Goal: Task Accomplishment & Management: Manage account settings

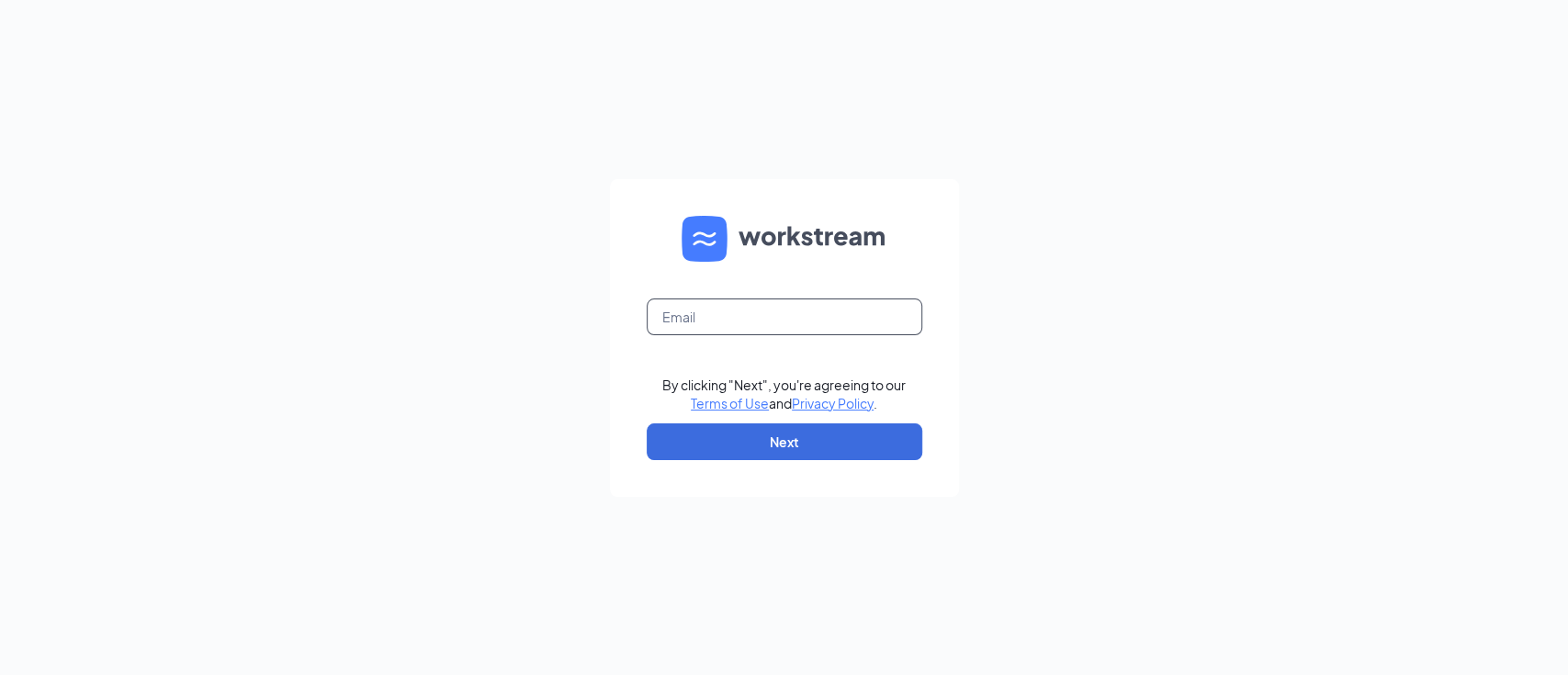
click at [719, 303] on input "text" at bounding box center [784, 316] width 275 height 37
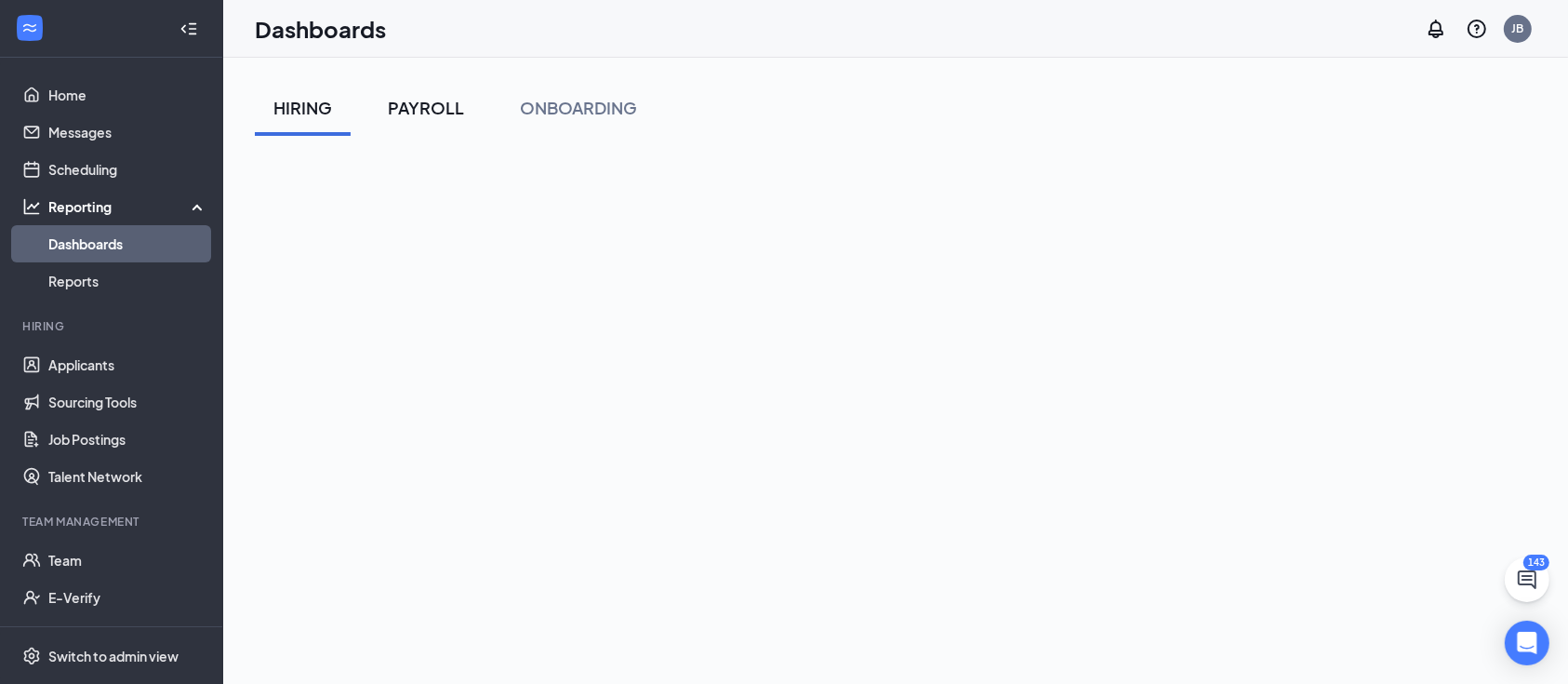
click at [458, 116] on div "PAYROLL" at bounding box center [426, 107] width 76 height 23
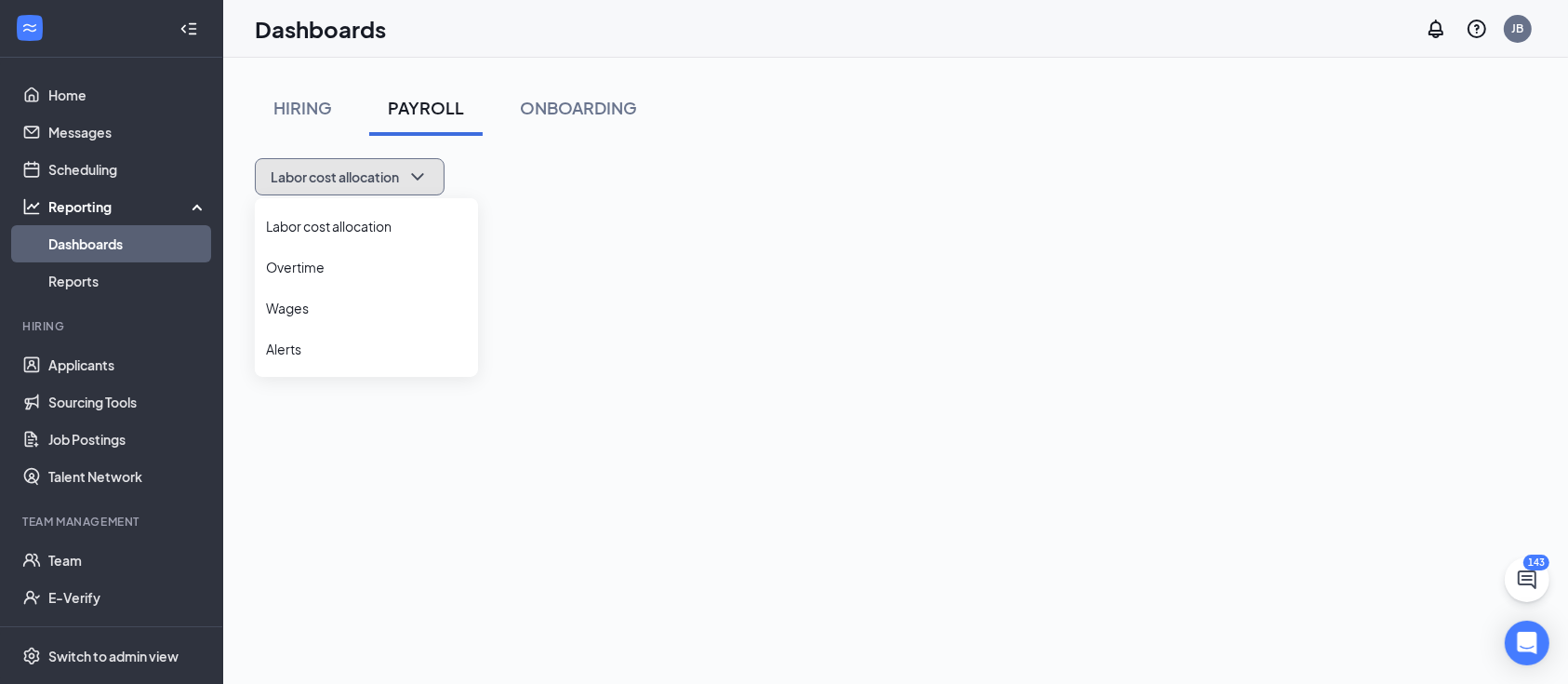
click at [416, 169] on icon "ChevronDown" at bounding box center [418, 177] width 22 height 22
drag, startPoint x: 364, startPoint y: 286, endPoint x: 358, endPoint y: 320, distance: 34.5
click at [358, 320] on ul "Labor cost allocation Overtime Wages Alerts" at bounding box center [366, 287] width 223 height 179
click at [358, 320] on li "Wages" at bounding box center [366, 307] width 223 height 41
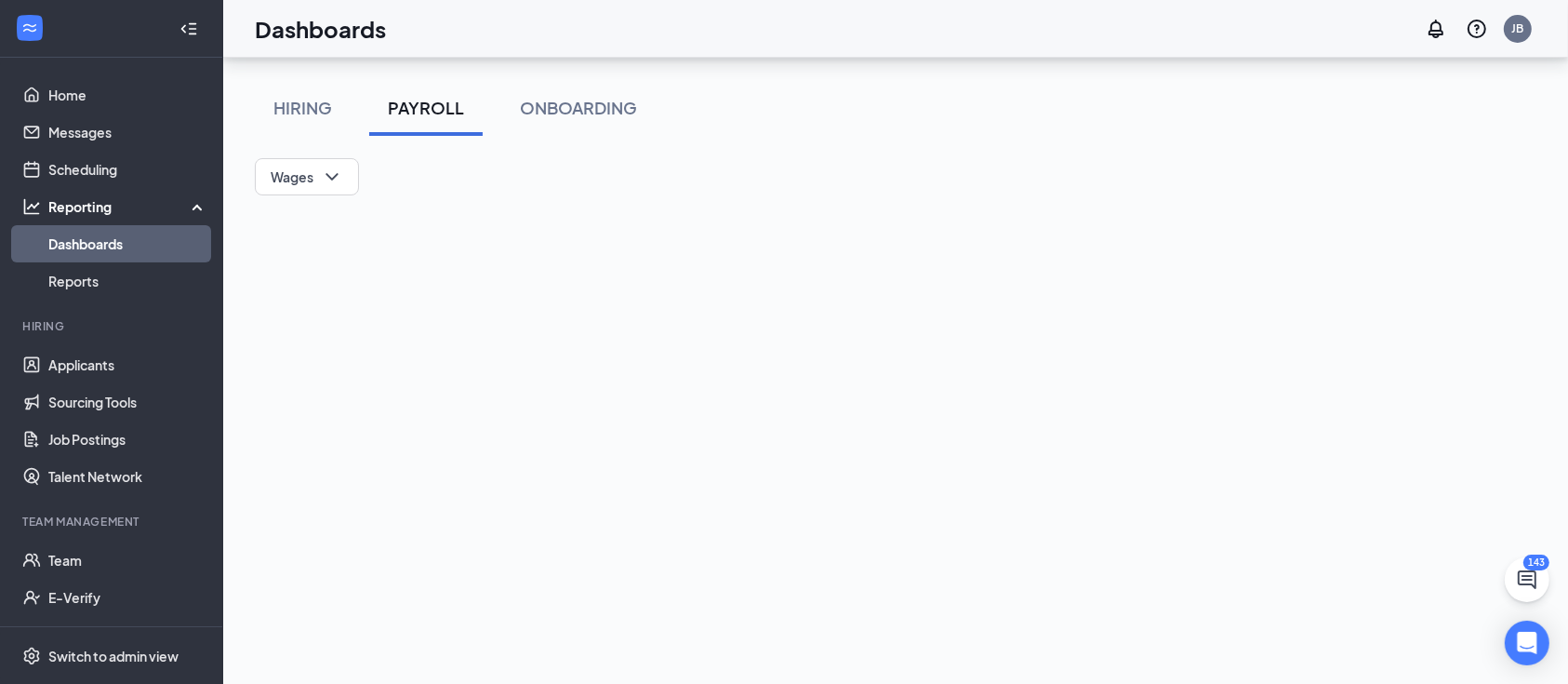
scroll to position [228, 0]
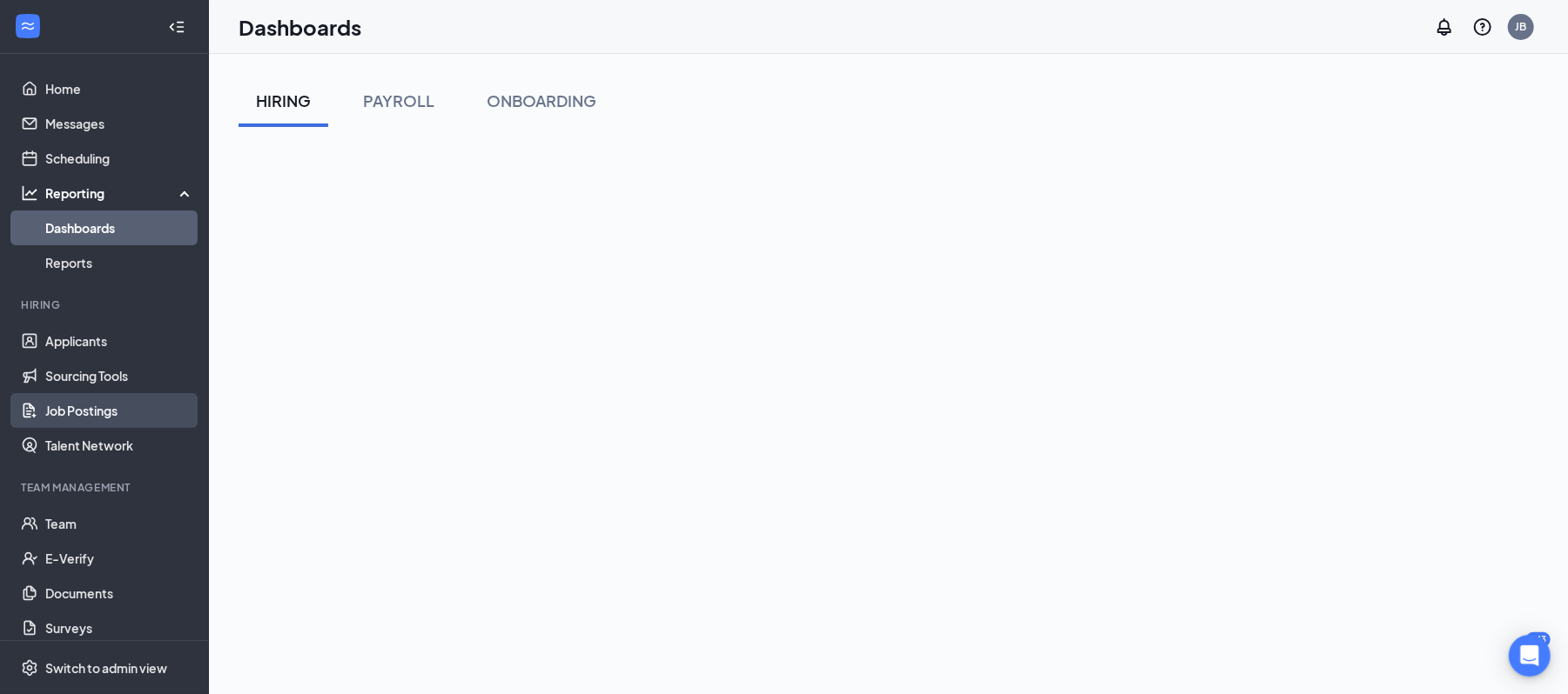
scroll to position [125, 0]
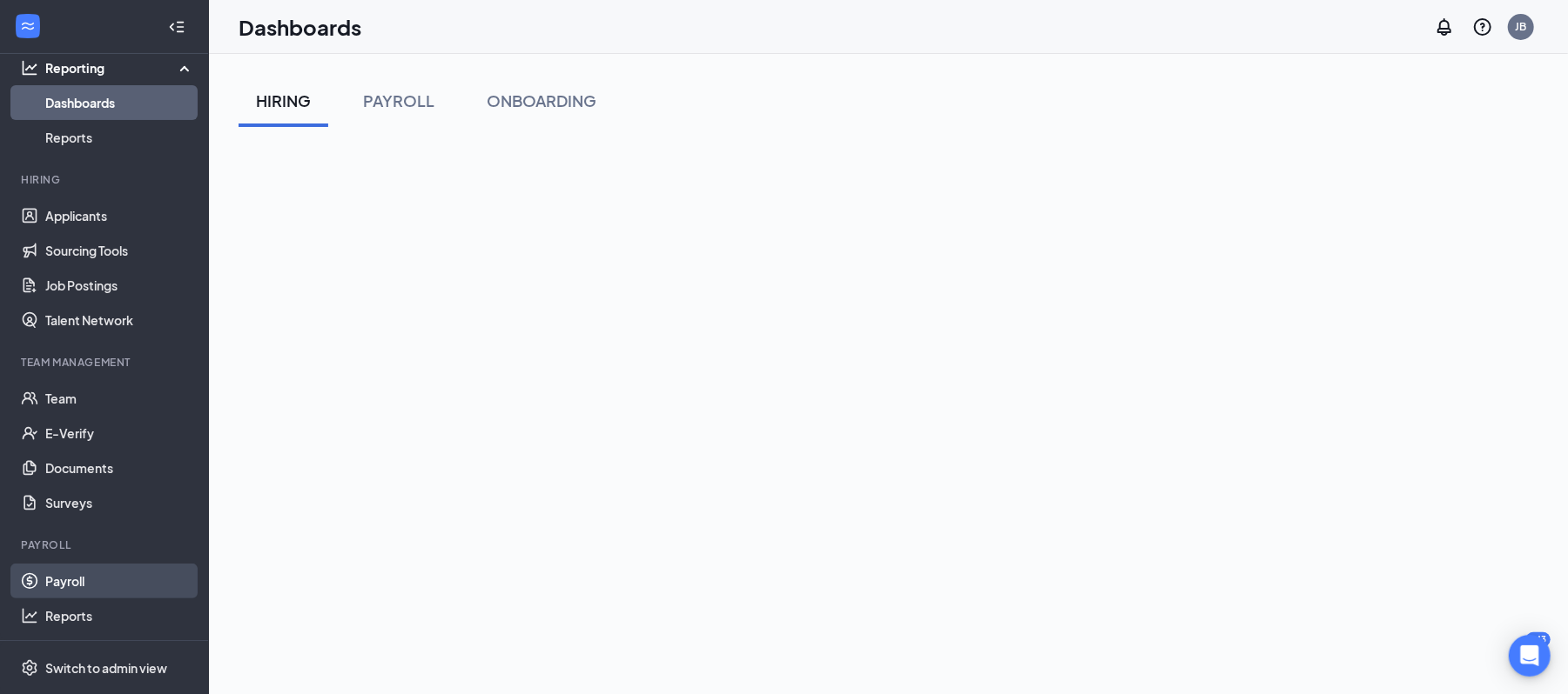
click at [91, 568] on link "Payroll" at bounding box center [119, 581] width 149 height 35
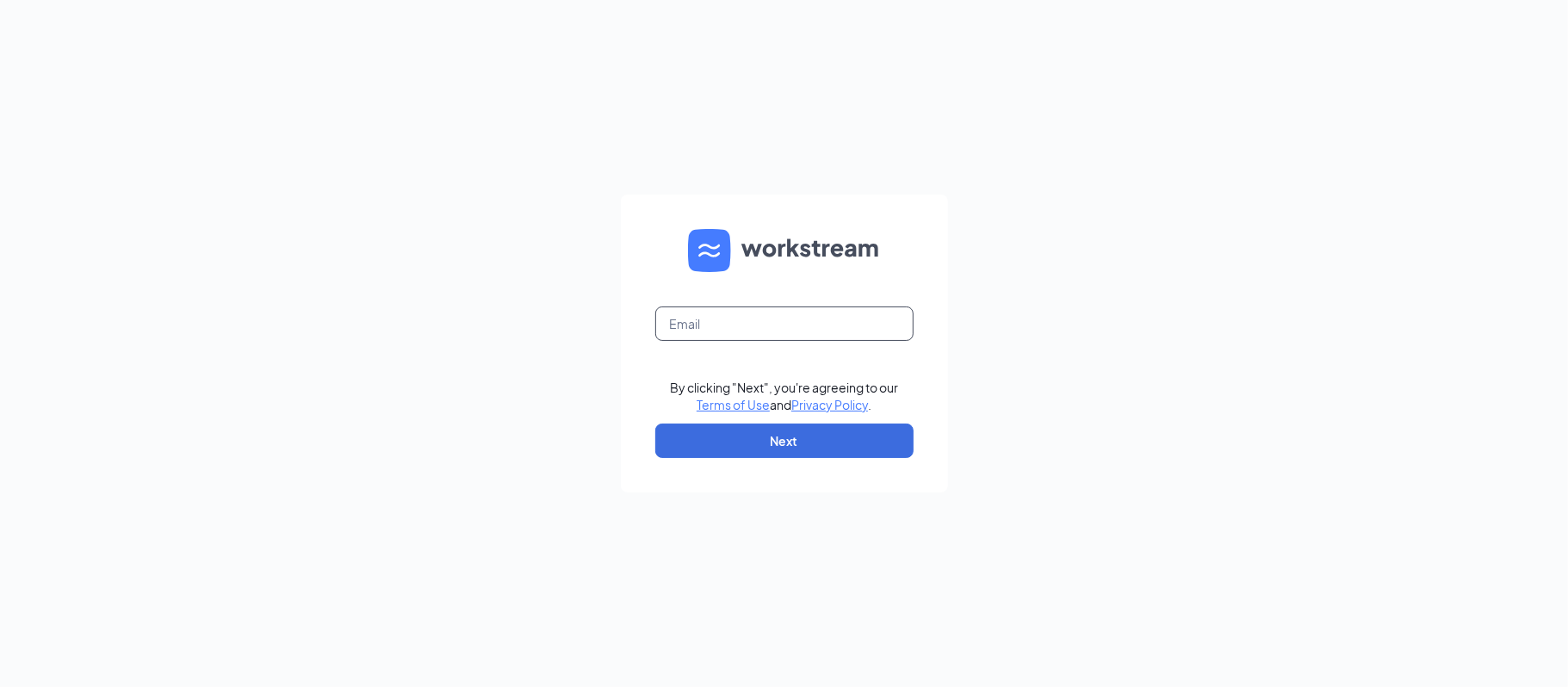
click at [792, 335] on input "text" at bounding box center [784, 323] width 258 height 34
type input "[EMAIL_ADDRESS][DOMAIN_NAME]"
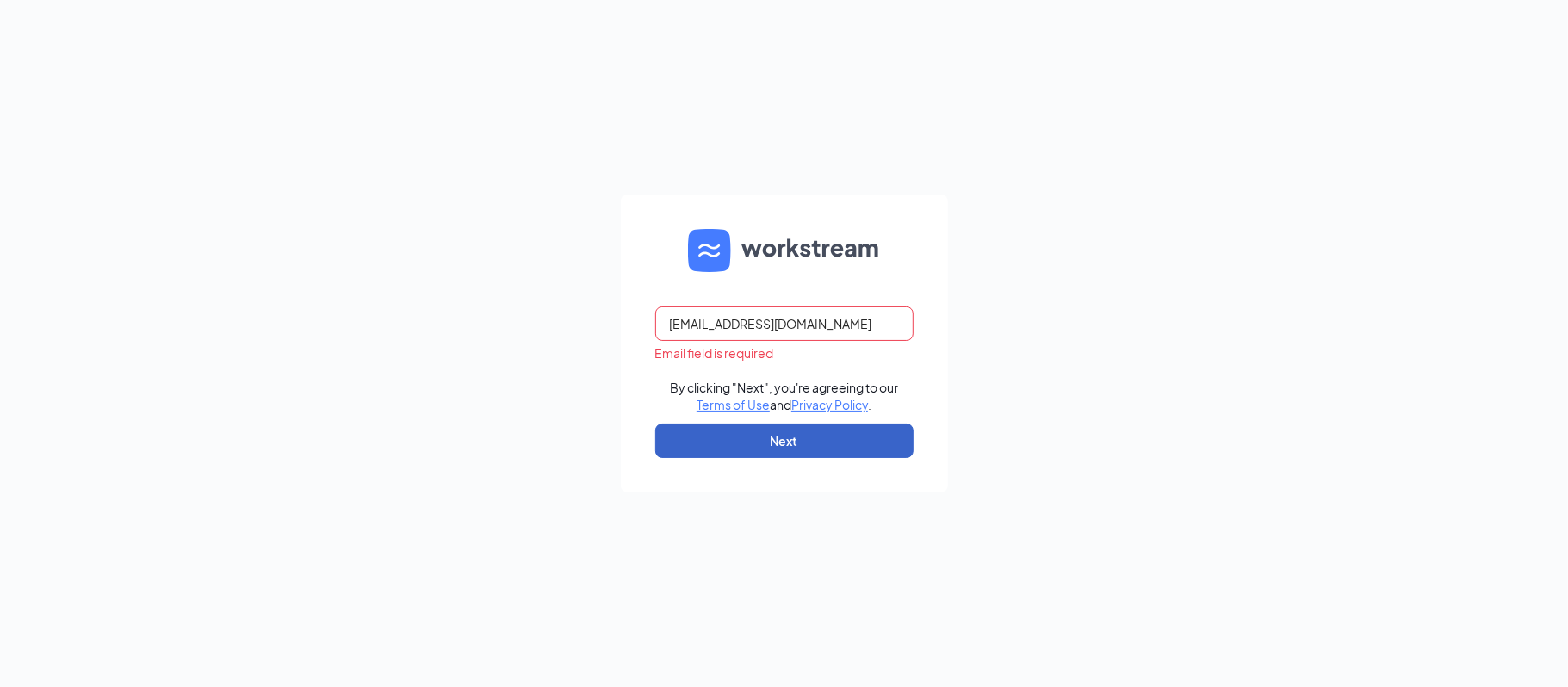
click at [780, 453] on button "Next" at bounding box center [784, 441] width 258 height 34
